Goal: Transaction & Acquisition: Purchase product/service

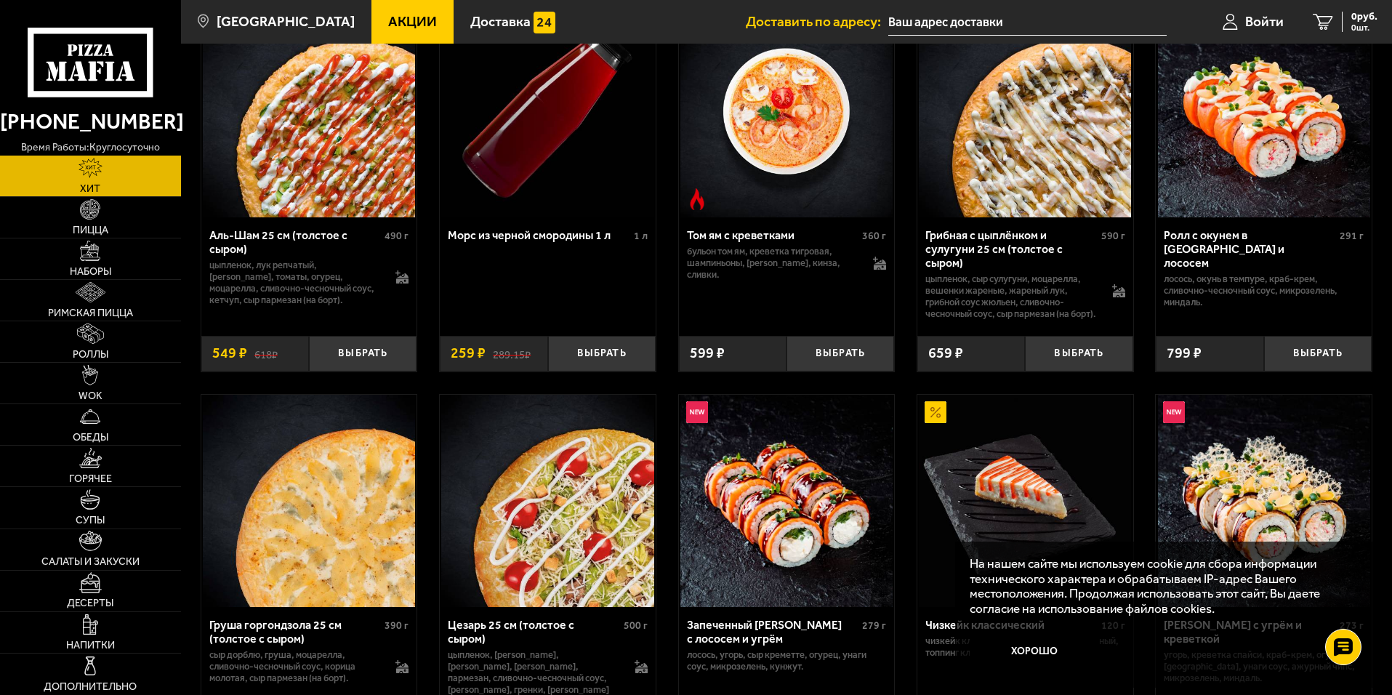
scroll to position [218, 0]
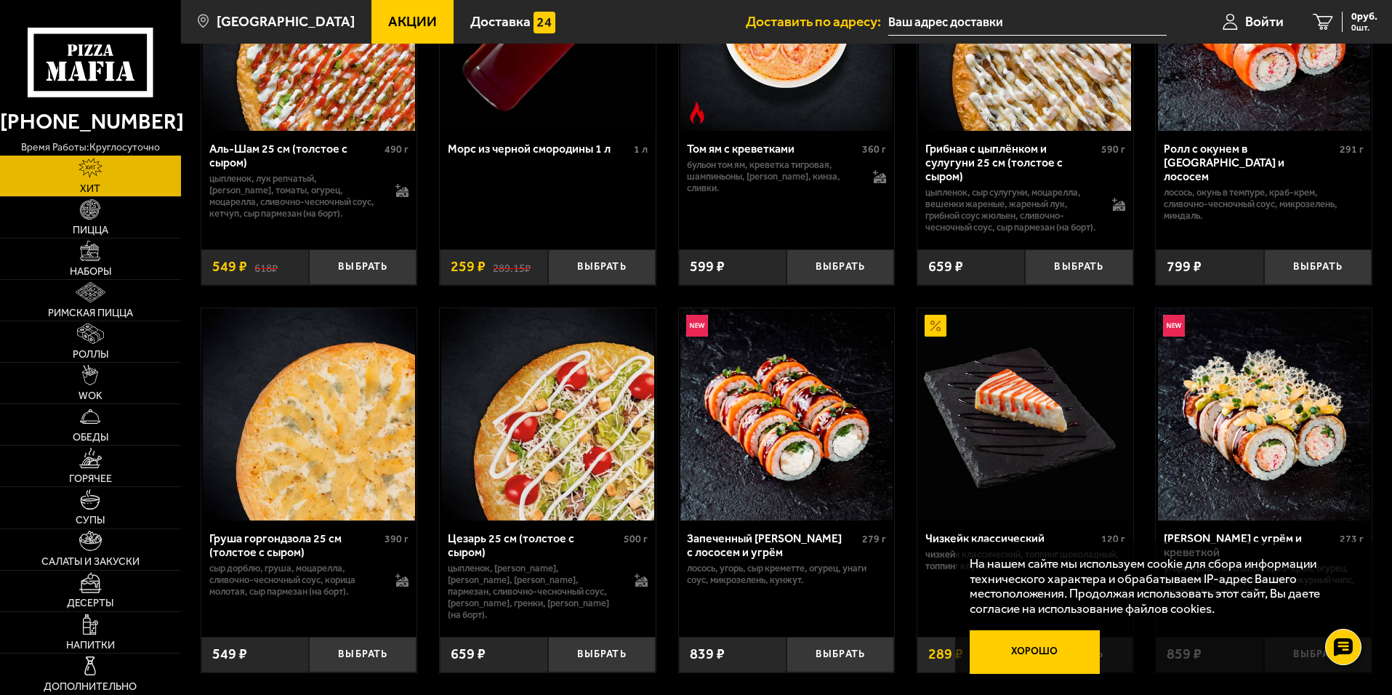
click at [1053, 651] on button "Хорошо" at bounding box center [1035, 652] width 131 height 44
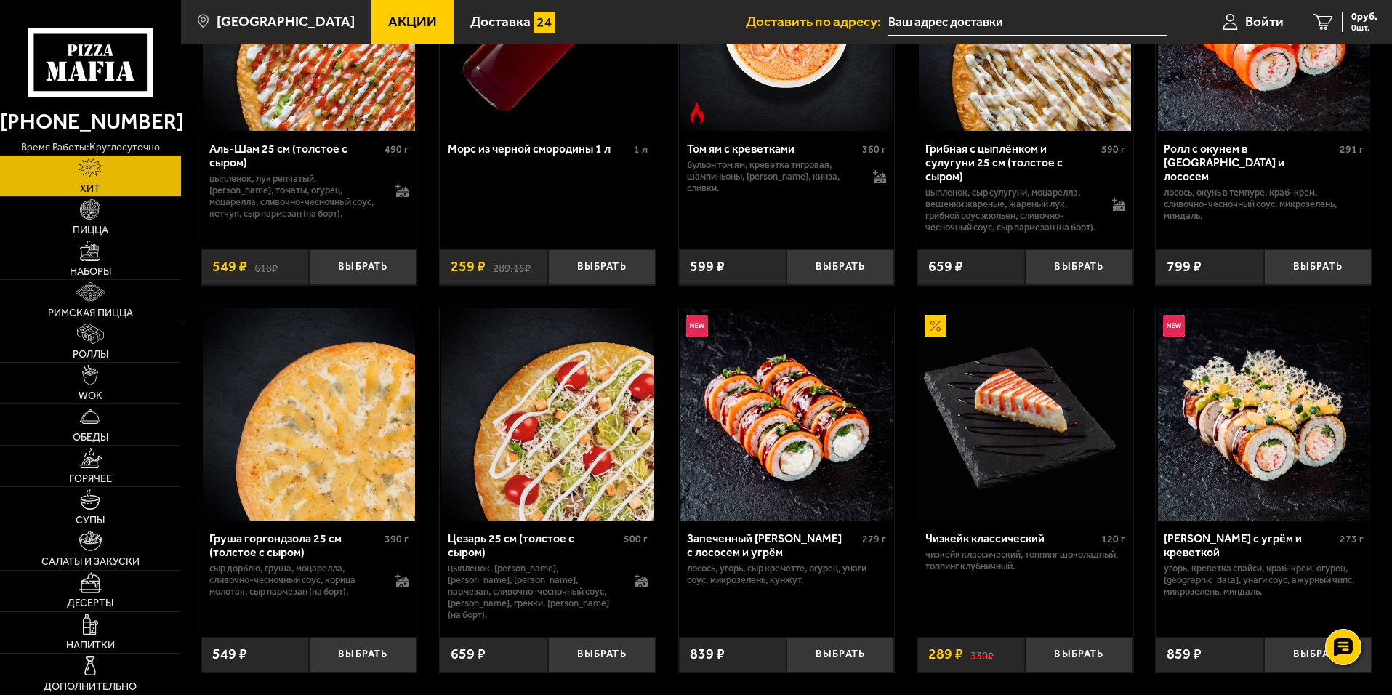
click at [78, 309] on span "Римская пицца" at bounding box center [90, 313] width 85 height 10
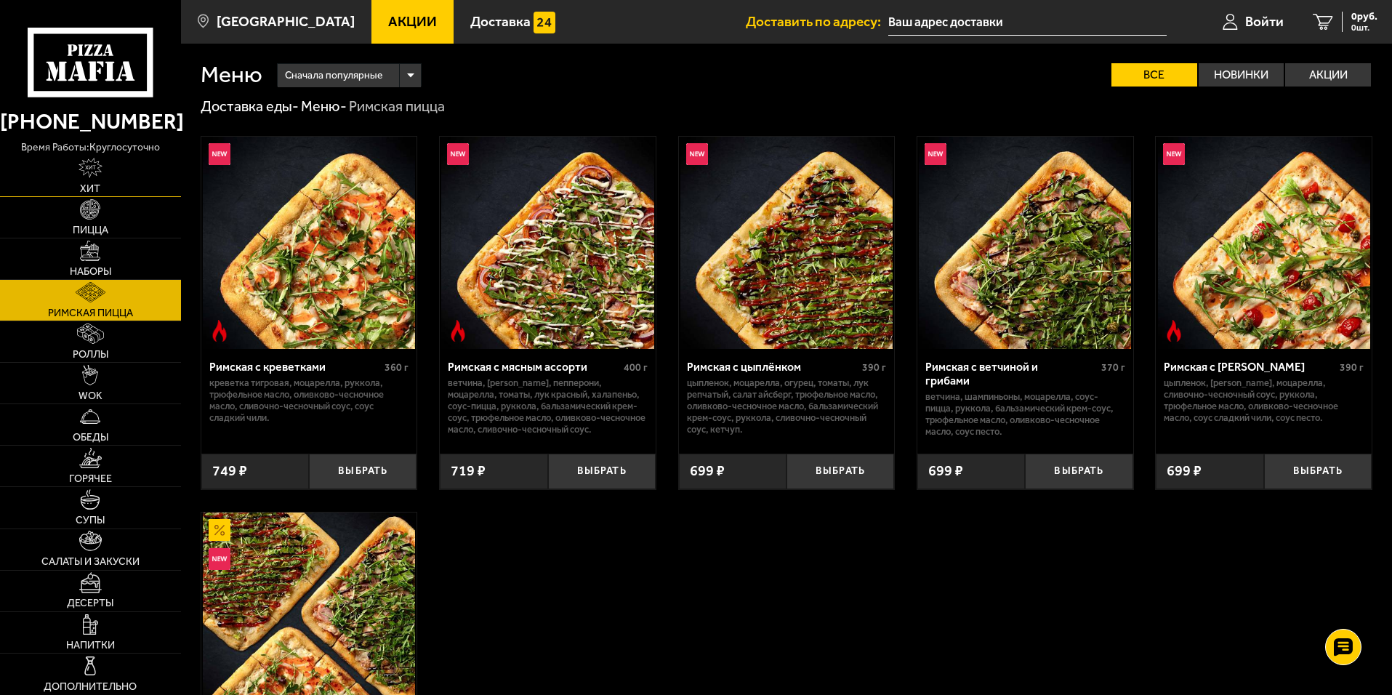
click at [93, 178] on img at bounding box center [91, 168] width 25 height 20
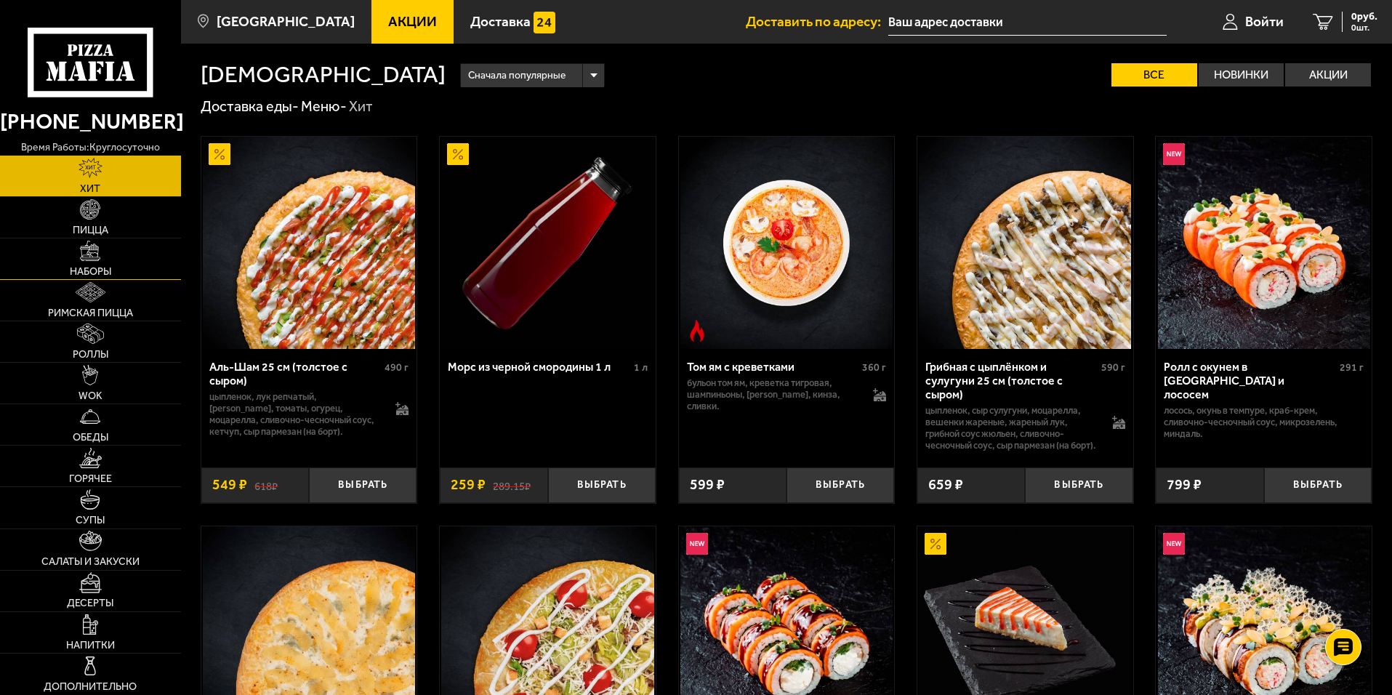
click at [85, 263] on link "Наборы" at bounding box center [90, 258] width 181 height 41
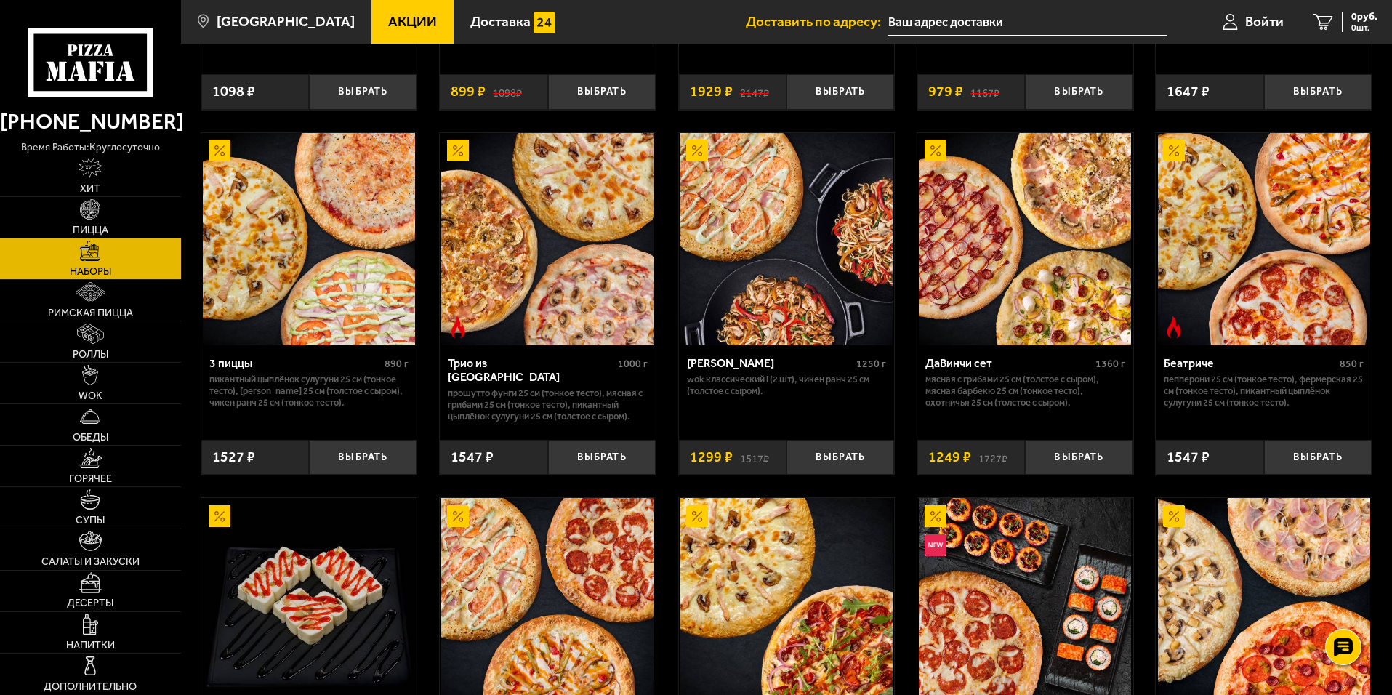
scroll to position [364, 0]
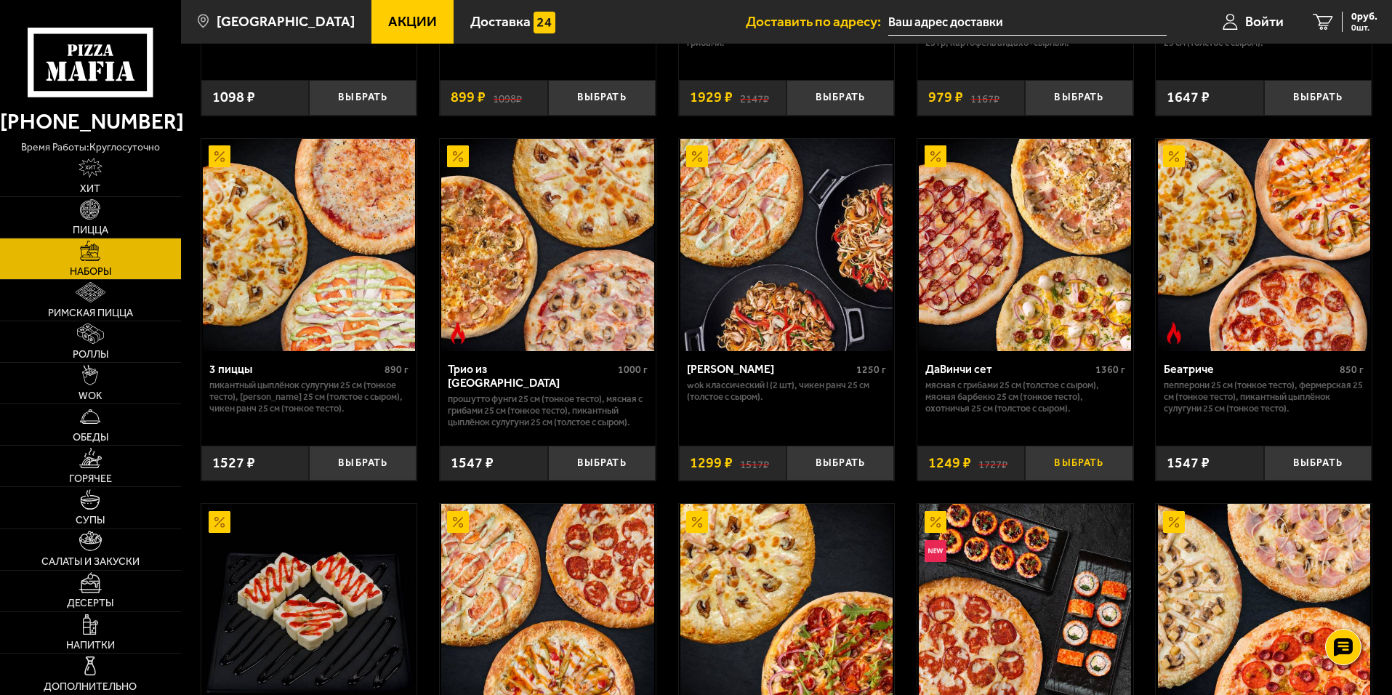
click at [1102, 463] on button "Выбрать" at bounding box center [1079, 464] width 108 height 36
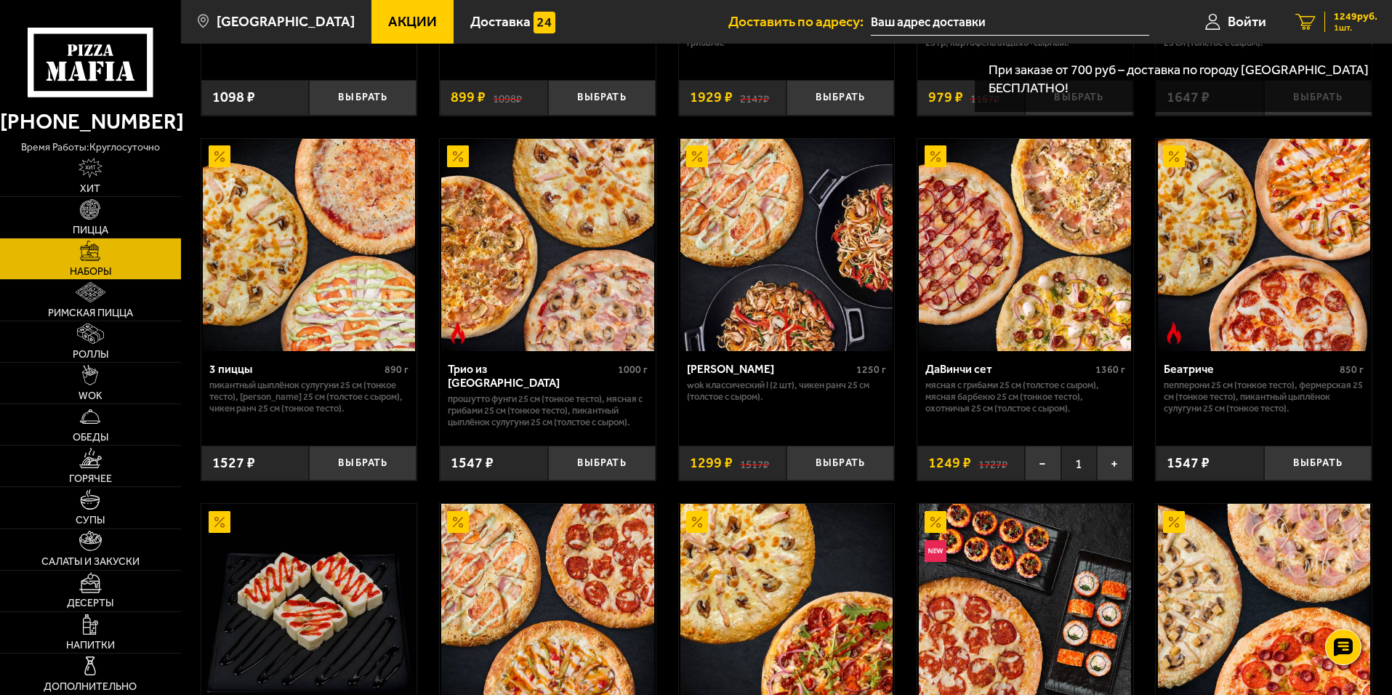
click at [1336, 19] on span "1249 руб." at bounding box center [1356, 17] width 44 height 10
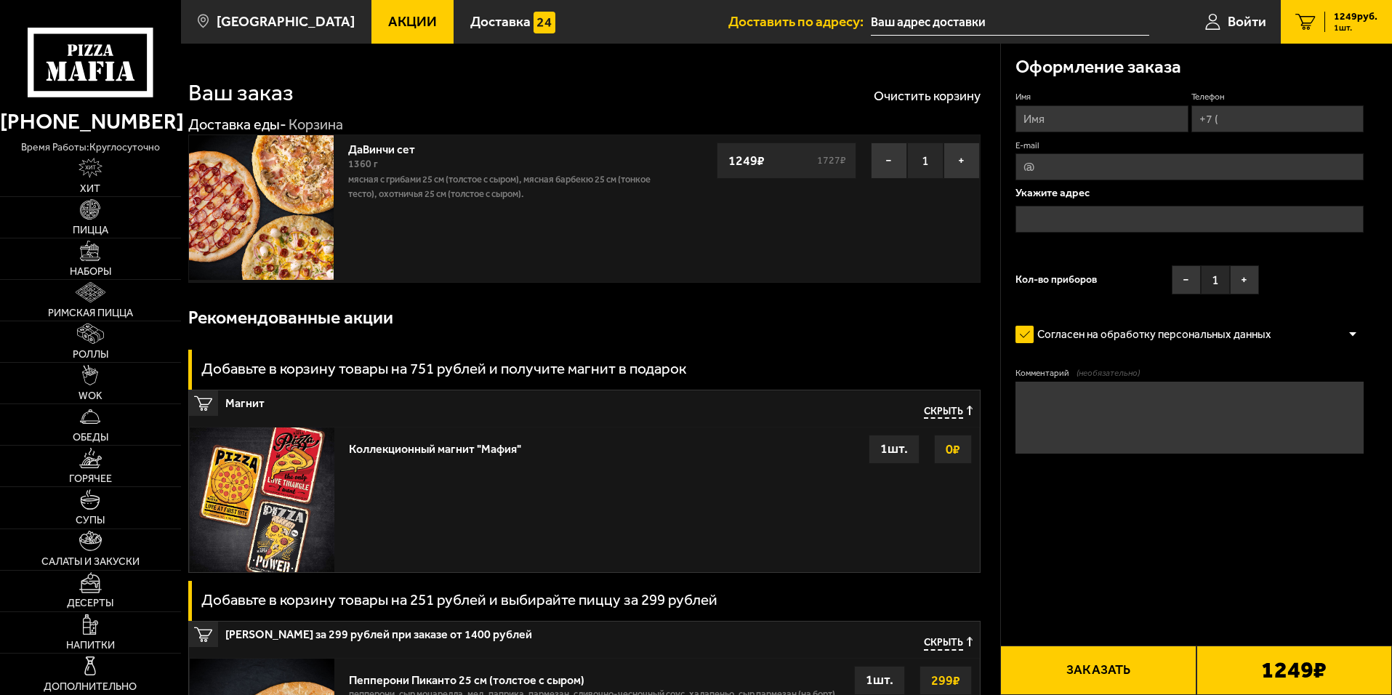
click at [902, 446] on div "1 шт." at bounding box center [894, 449] width 51 height 29
click at [942, 457] on strong "0 ₽" at bounding box center [953, 450] width 22 height 28
click at [422, 466] on div "Коллекционный магнит "Мафия" Выбрать 0 ₽ 1 шт." at bounding box center [661, 500] width 638 height 145
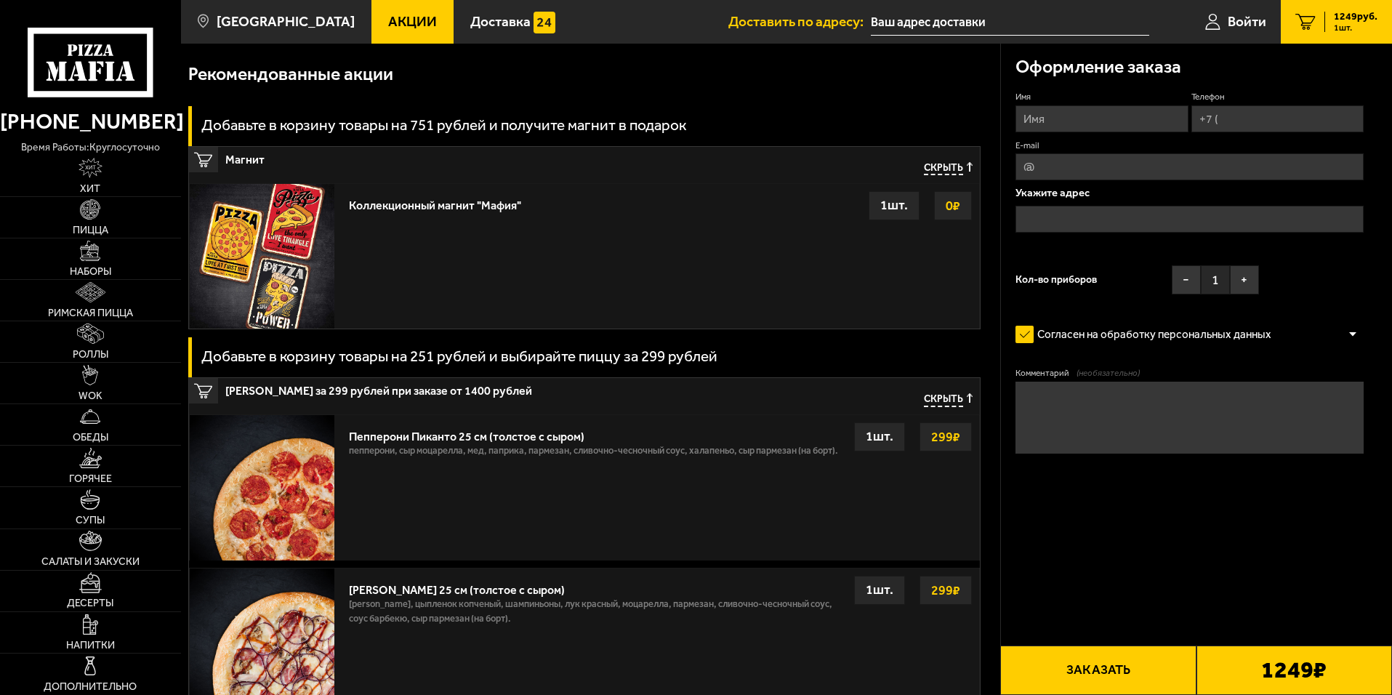
scroll to position [291, 0]
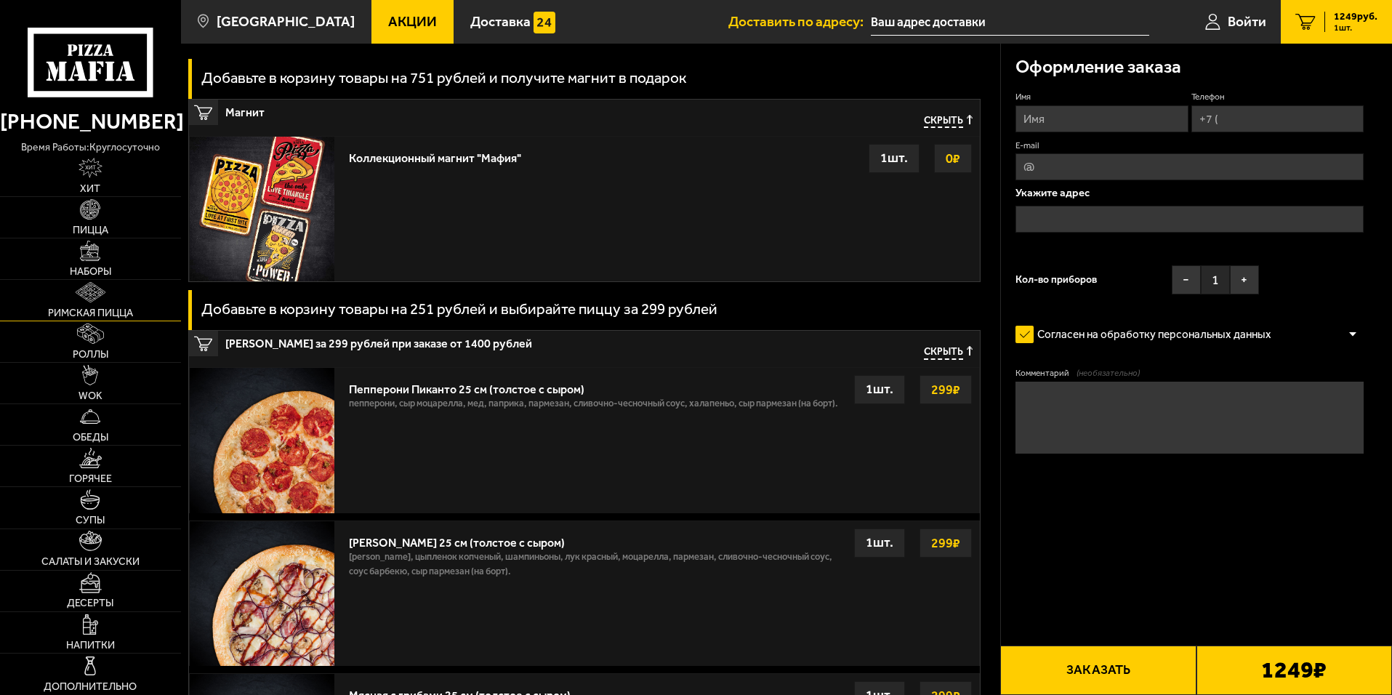
click at [95, 321] on link "Римская пицца" at bounding box center [90, 300] width 181 height 41
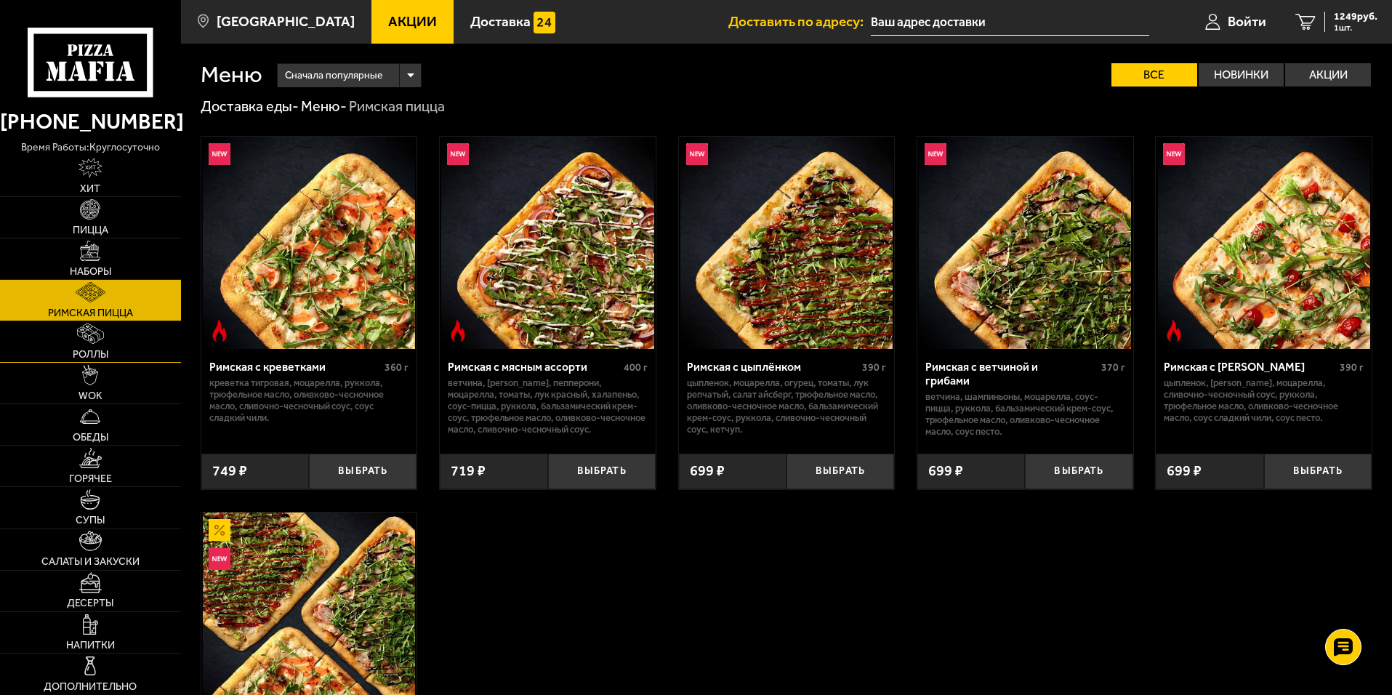
click at [84, 339] on img at bounding box center [90, 334] width 26 height 20
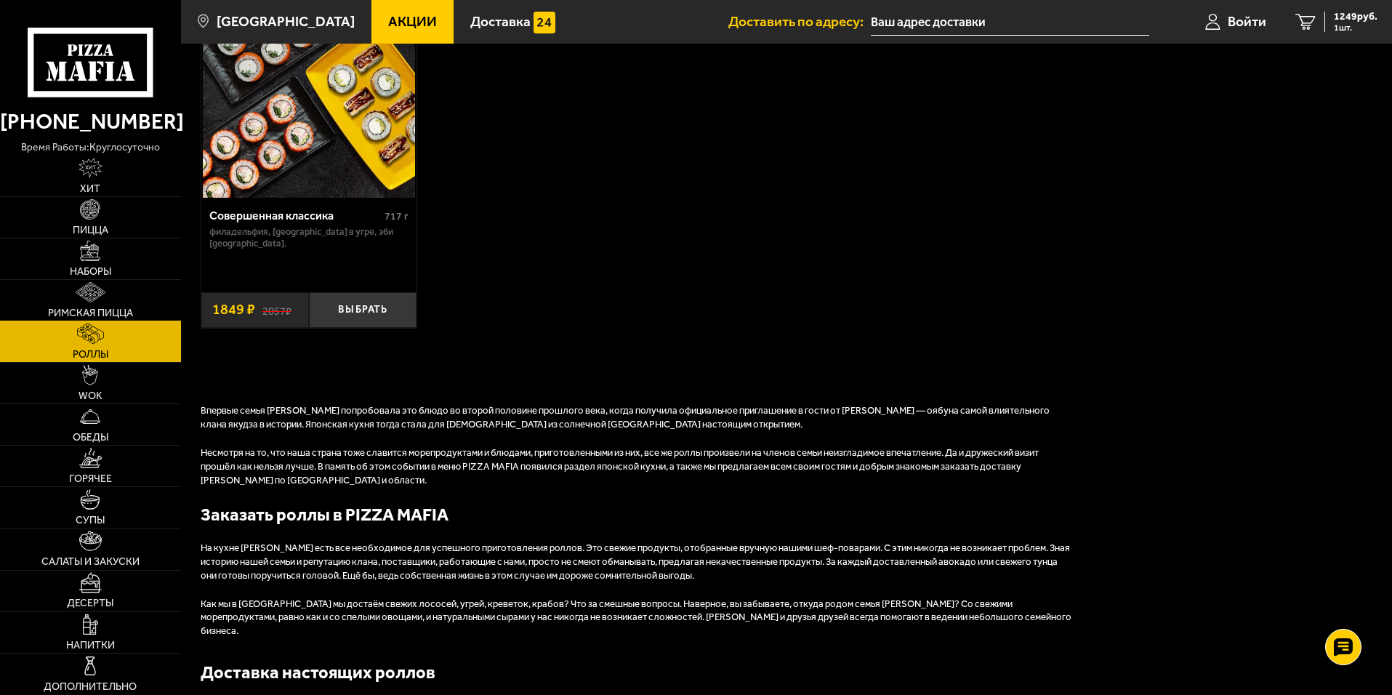
scroll to position [1309, 0]
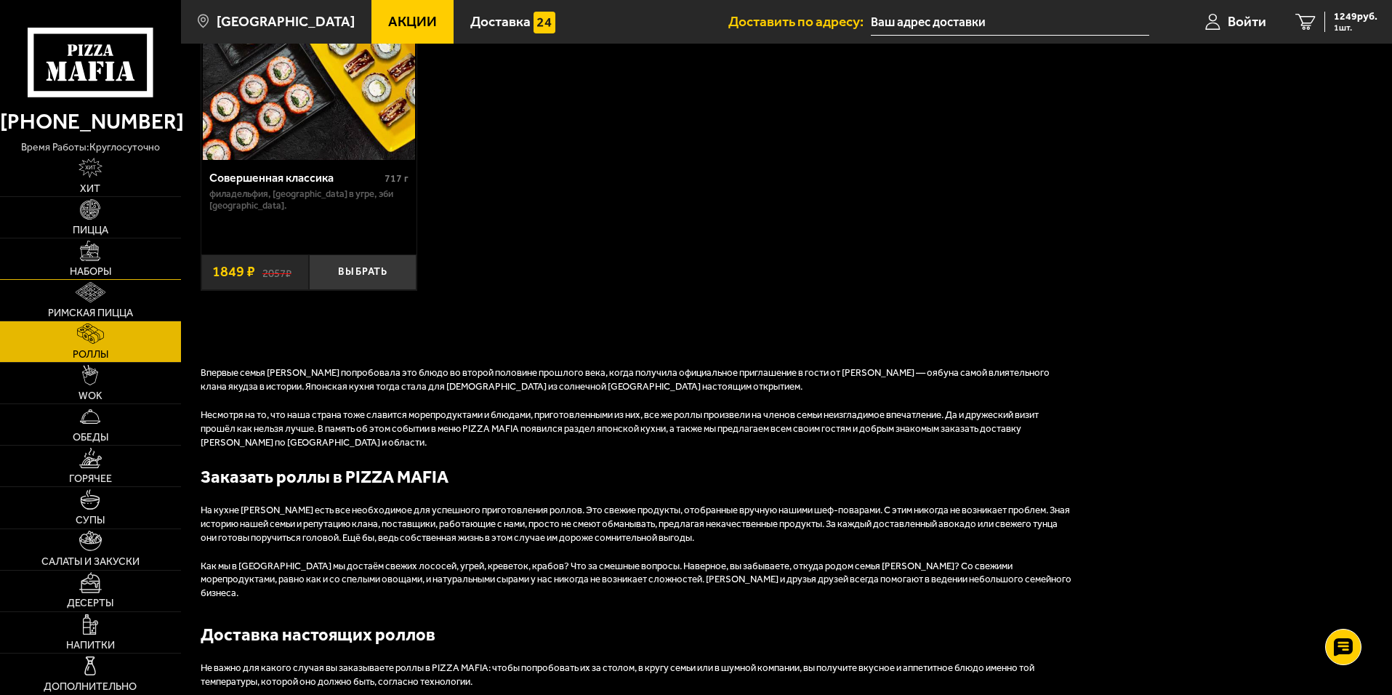
click at [76, 252] on link "Наборы" at bounding box center [90, 258] width 181 height 41
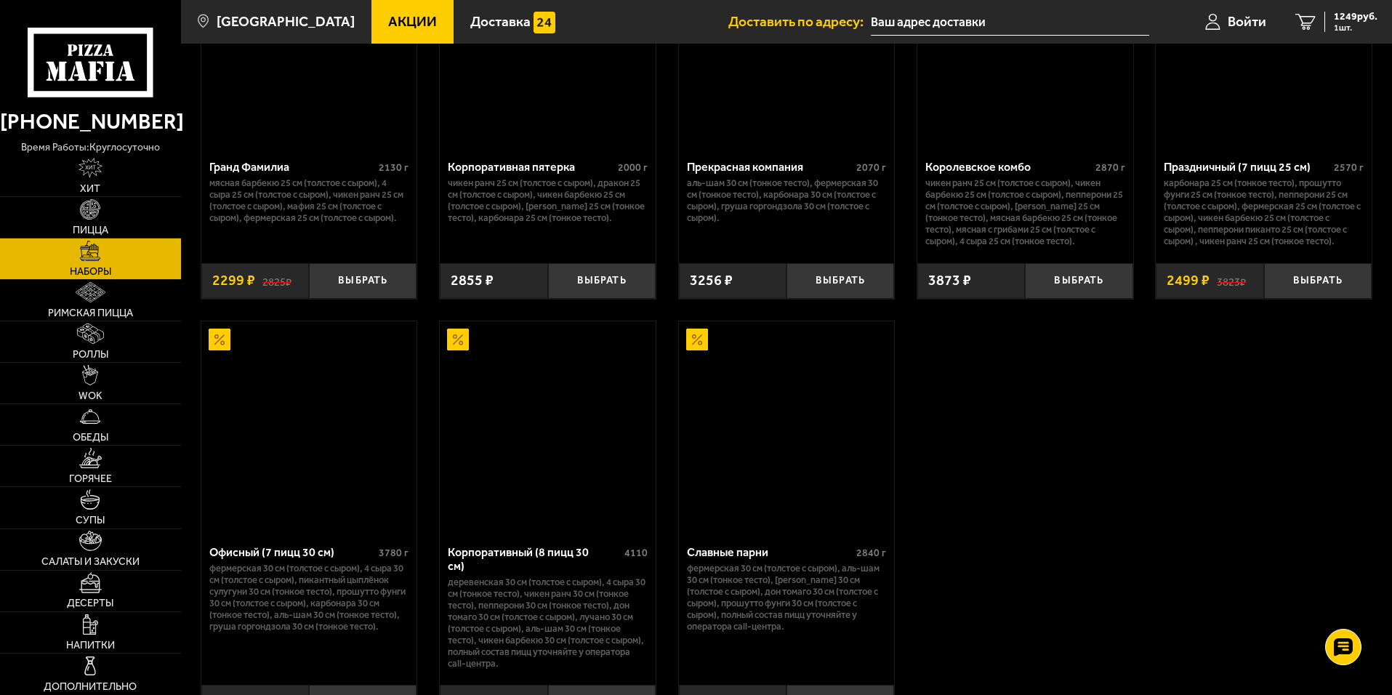
drag, startPoint x: 425, startPoint y: 572, endPoint x: 418, endPoint y: 617, distance: 45.7
